Goal: Information Seeking & Learning: Check status

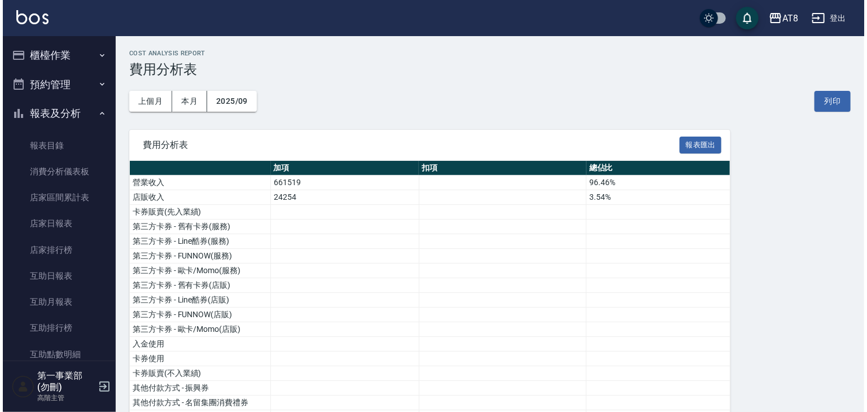
scroll to position [903, 0]
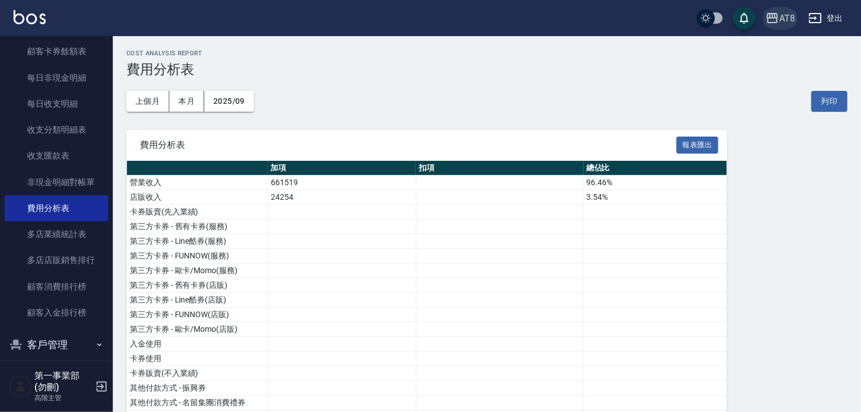
click at [792, 20] on div "AT8" at bounding box center [787, 18] width 16 height 14
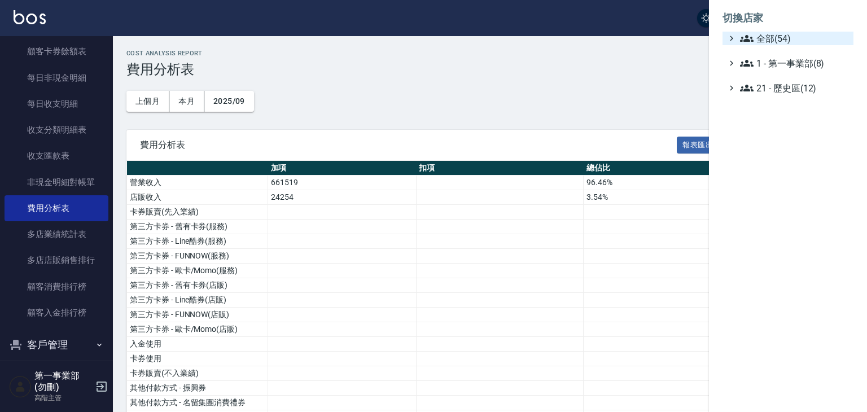
click at [785, 42] on span "全部(54)" at bounding box center [794, 39] width 109 height 14
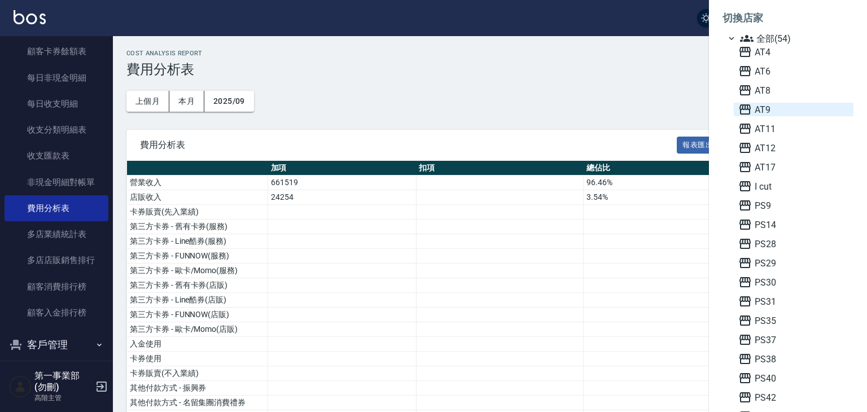
click at [762, 109] on span "AT9" at bounding box center [793, 110] width 111 height 14
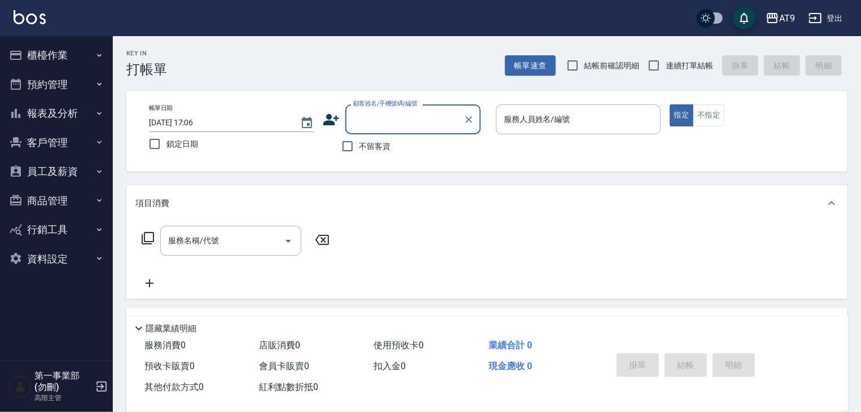
click at [76, 122] on button "報表及分析" at bounding box center [57, 113] width 104 height 29
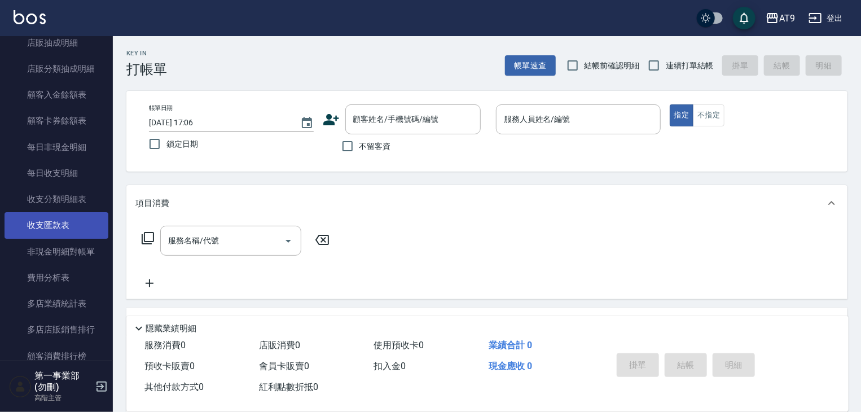
scroll to position [846, 0]
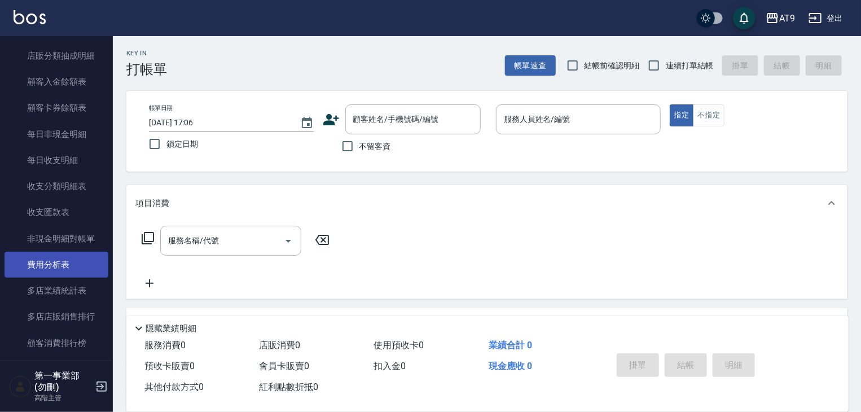
click at [65, 270] on link "費用分析表" at bounding box center [57, 265] width 104 height 26
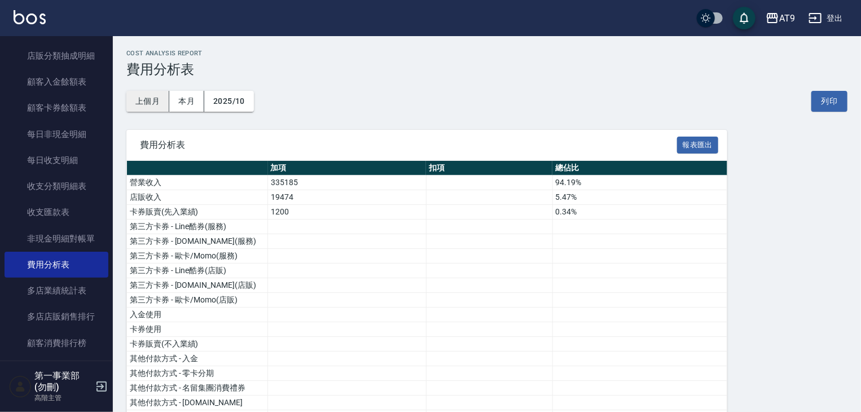
click at [160, 106] on button "上個月" at bounding box center [147, 101] width 43 height 21
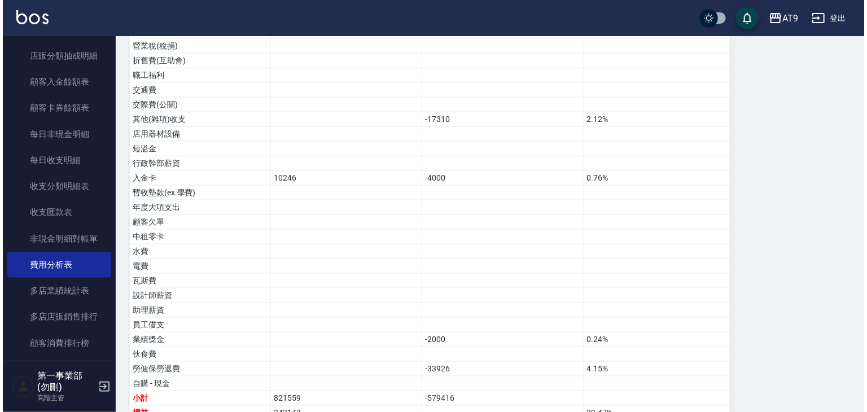
scroll to position [649, 0]
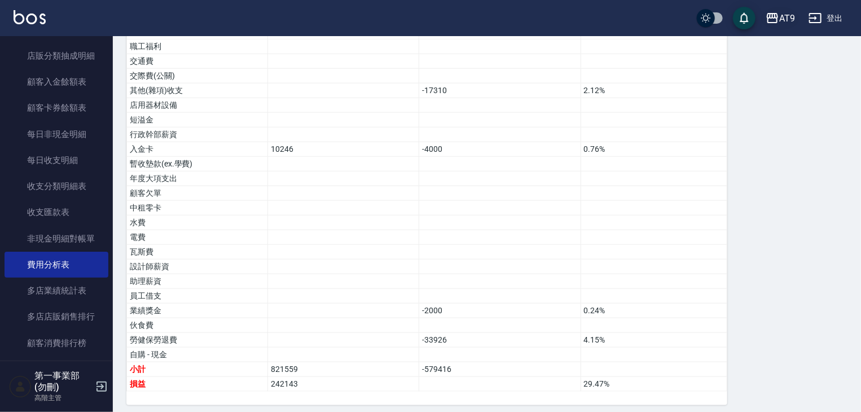
click at [777, 20] on icon "button" at bounding box center [772, 18] width 11 height 10
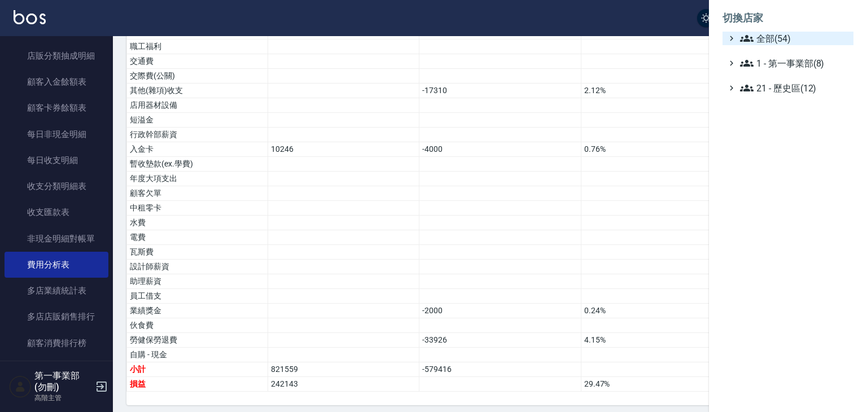
click at [777, 32] on span "全部(54)" at bounding box center [794, 39] width 109 height 14
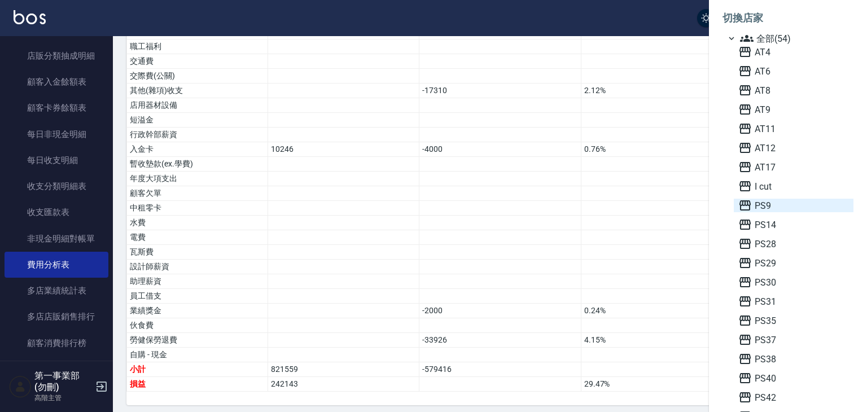
click at [761, 200] on span "PS9" at bounding box center [793, 206] width 111 height 14
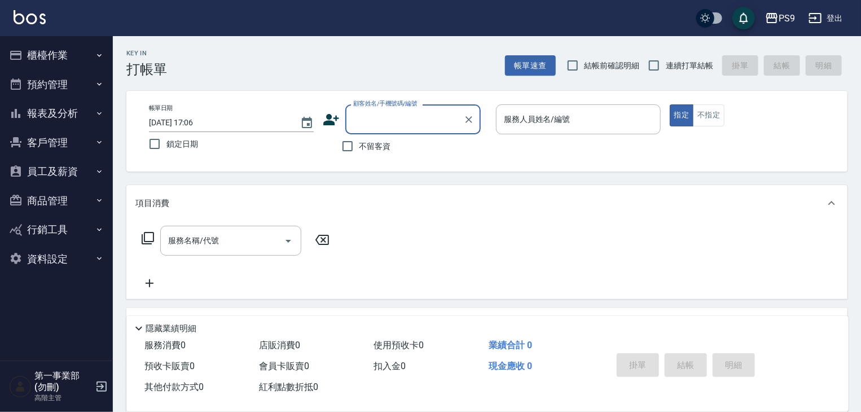
click at [77, 177] on button "員工及薪資" at bounding box center [57, 171] width 104 height 29
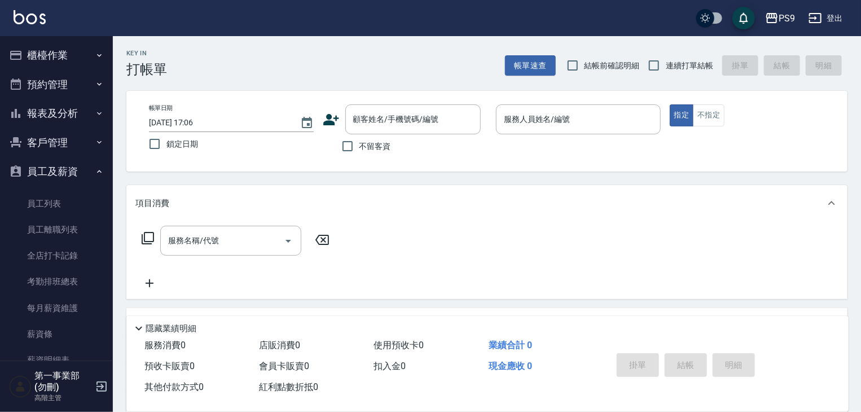
click at [64, 121] on button "報表及分析" at bounding box center [57, 113] width 104 height 29
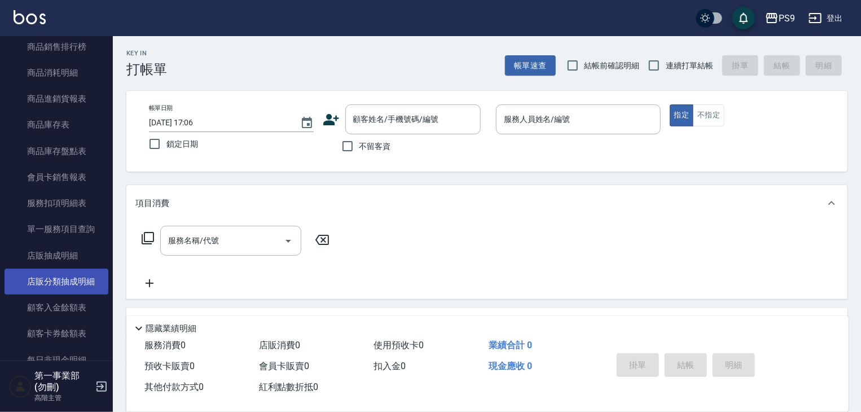
scroll to position [790, 0]
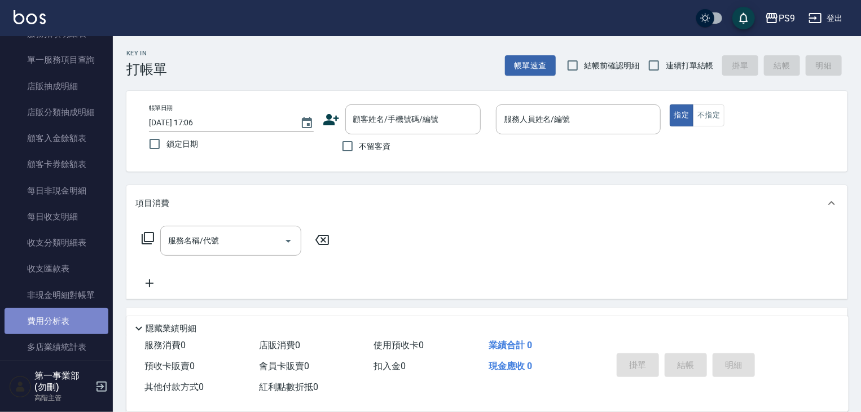
click at [70, 323] on link "費用分析表" at bounding box center [57, 321] width 104 height 26
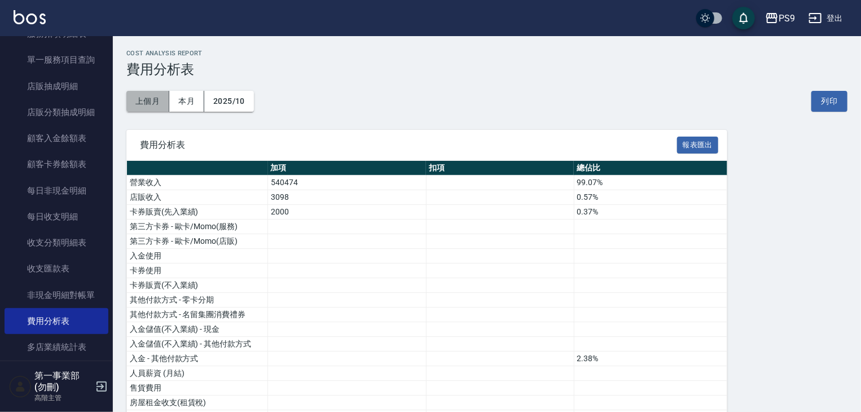
click at [142, 106] on button "上個月" at bounding box center [147, 101] width 43 height 21
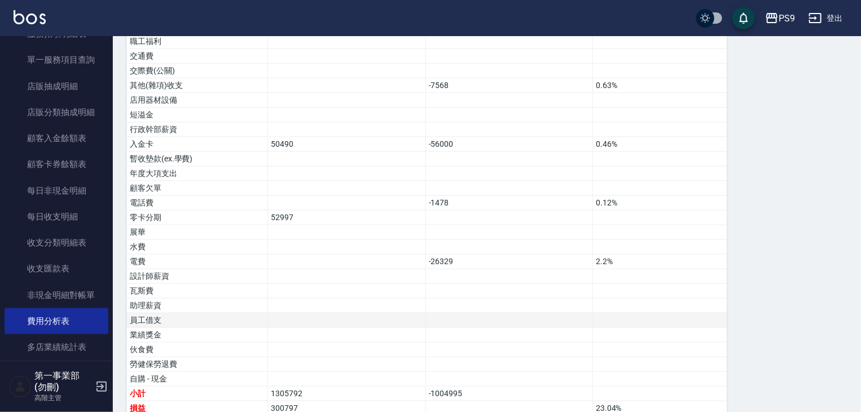
scroll to position [577, 0]
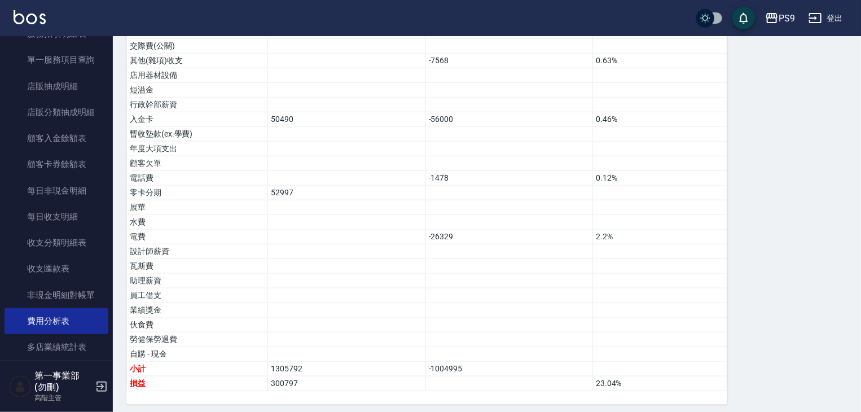
drag, startPoint x: 0, startPoint y: 15, endPoint x: 6, endPoint y: 21, distance: 8.8
click at [0, 15] on div "PS9 登出" at bounding box center [430, 18] width 861 height 36
